Goal: Information Seeking & Learning: Learn about a topic

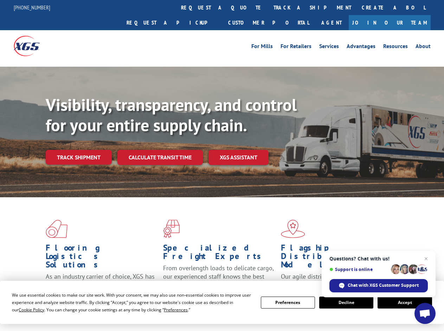
click at [222, 165] on div "Visibility, transparency, and control for your entire supply chain. Track shipm…" at bounding box center [245, 144] width 398 height 98
click at [25, 310] on span "Cookie Policy" at bounding box center [32, 310] width 26 height 6
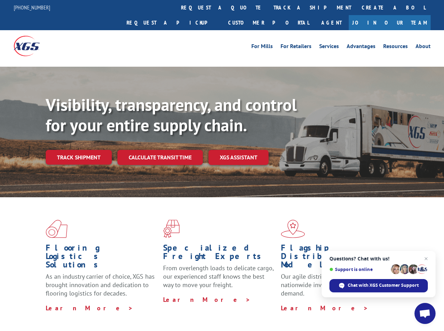
click at [169, 310] on div "Flooring Logistics Solutions As an industry carrier of choice, XGS has brought …" at bounding box center [222, 267] width 444 height 141
click at [288, 303] on div "Flooring Logistics Solutions As an industry carrier of choice, XGS has brought …" at bounding box center [222, 265] width 444 height 137
click at [346, 303] on div "Flooring Logistics Solutions As an industry carrier of choice, XGS has brought …" at bounding box center [222, 265] width 444 height 137
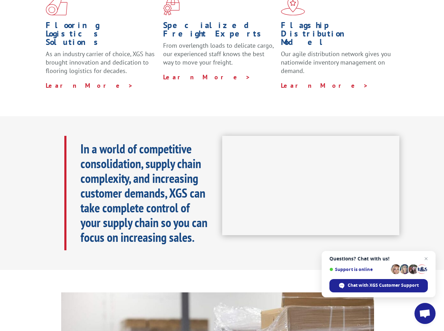
click at [222, 165] on iframe at bounding box center [310, 186] width 177 height 100
click at [201, 21] on h1 "Specialized Freight Experts" at bounding box center [219, 31] width 112 height 20
click at [245, 21] on h1 "Specialized Freight Experts" at bounding box center [219, 31] width 112 height 20
click at [289, 21] on h1 "Flagship Distribution Model" at bounding box center [337, 35] width 112 height 29
